Goal: Book appointment/travel/reservation

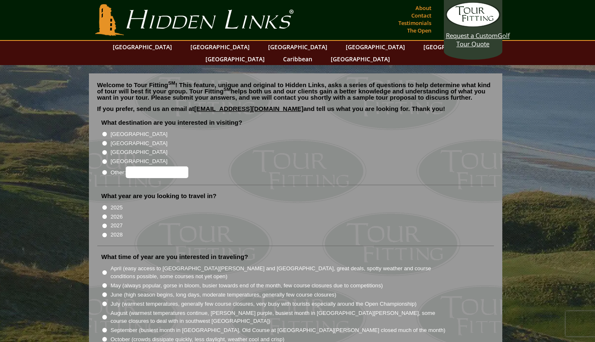
click at [104, 141] on input "[GEOGRAPHIC_DATA]" at bounding box center [104, 143] width 5 height 5
radio input "true"
click at [103, 214] on input "2026" at bounding box center [104, 216] width 5 height 5
radio input "true"
click at [104, 283] on input "May (always popular, gorse in bloom, busier towards end of the month, few cours…" at bounding box center [104, 285] width 5 height 5
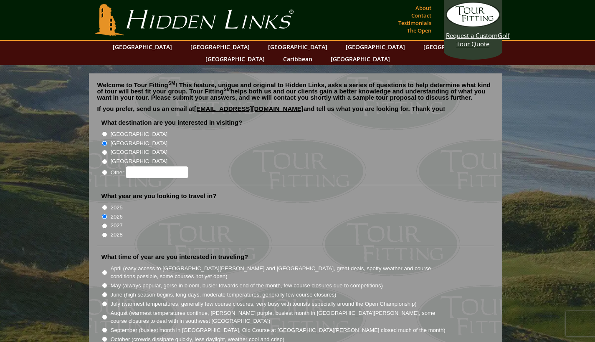
radio input "true"
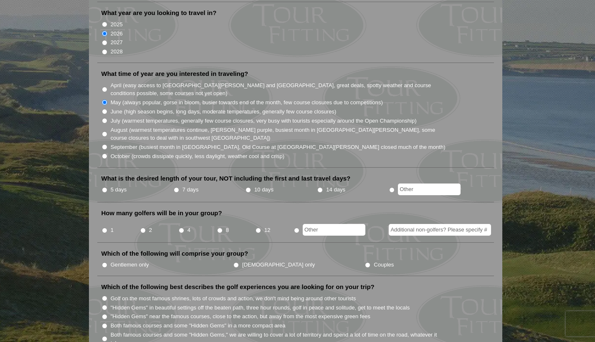
scroll to position [185, 0]
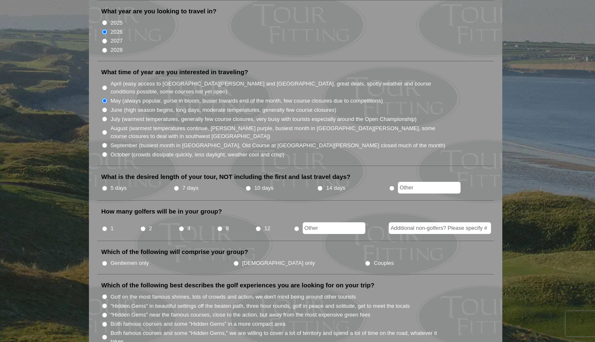
click at [246, 186] on input "10 days" at bounding box center [247, 188] width 5 height 5
radio input "true"
click at [144, 226] on input "2" at bounding box center [142, 228] width 5 height 5
radio input "true"
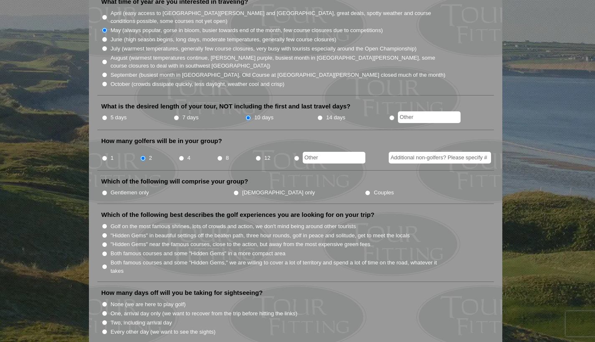
scroll to position [256, 0]
click at [104, 189] on input "Gentlemen only" at bounding box center [104, 191] width 5 height 5
radio input "true"
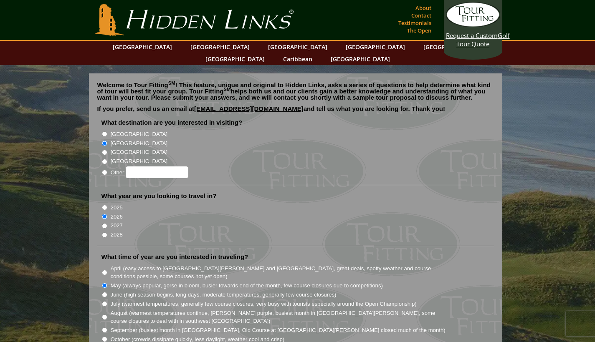
scroll to position [0, 0]
